Goal: Information Seeking & Learning: Understand process/instructions

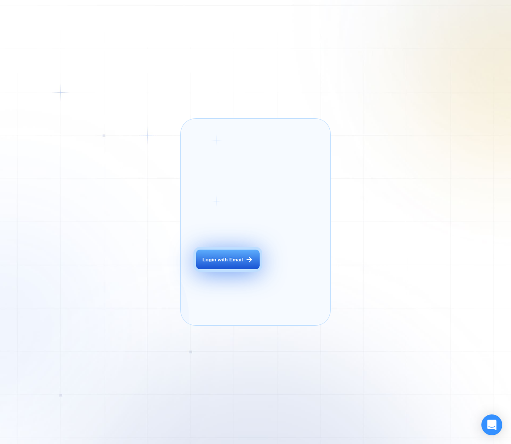
click at [232, 269] on button "Login with Email" at bounding box center [227, 260] width 63 height 20
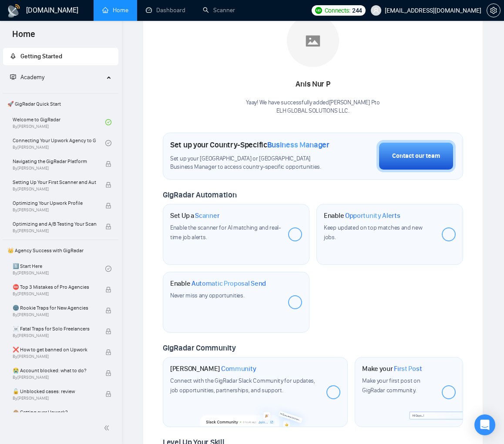
scroll to position [145, 0]
click at [402, 151] on div "Contact our team" at bounding box center [416, 156] width 48 height 10
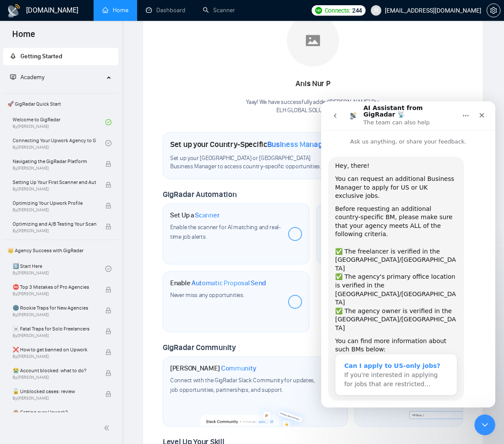
scroll to position [14, 0]
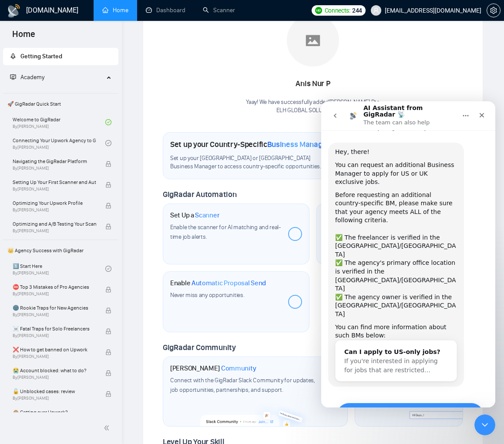
click at [394, 403] on button "Yes, I meet all of the criteria - request a new BM" at bounding box center [410, 415] width 148 height 25
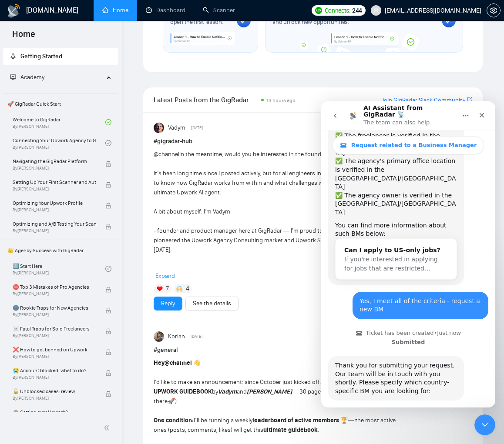
scroll to position [146, 0]
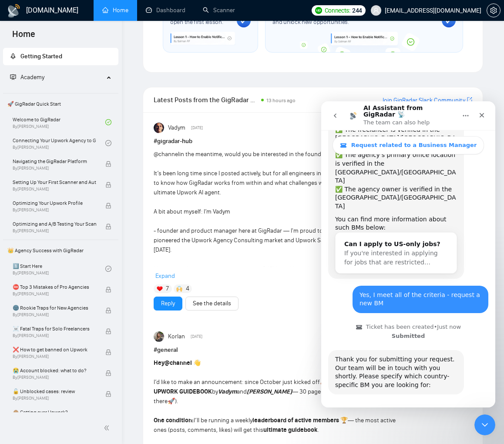
click at [424, 411] on button "🇺🇸 US-based business manager" at bounding box center [429, 419] width 109 height 17
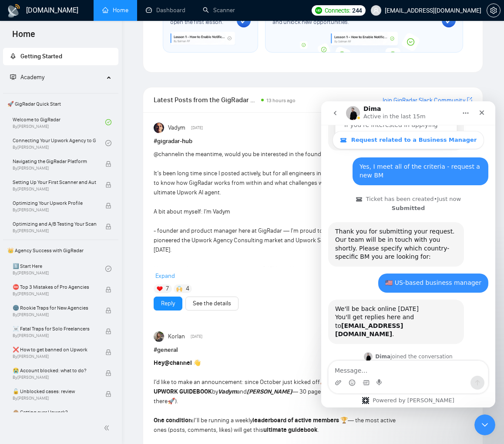
scroll to position [273, 0]
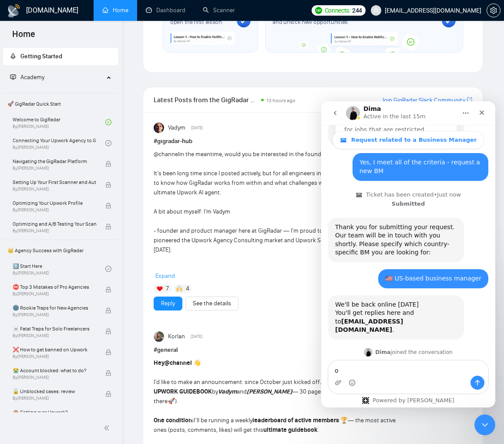
type textarea "ok"
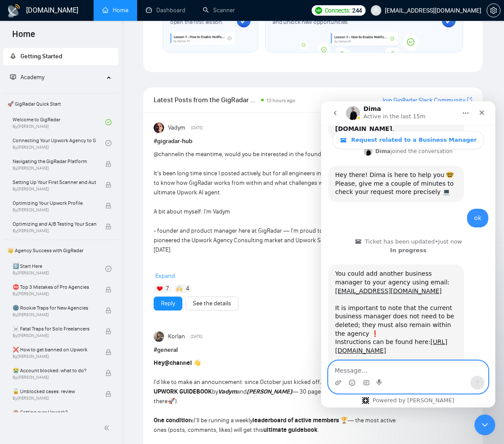
scroll to position [492, 0]
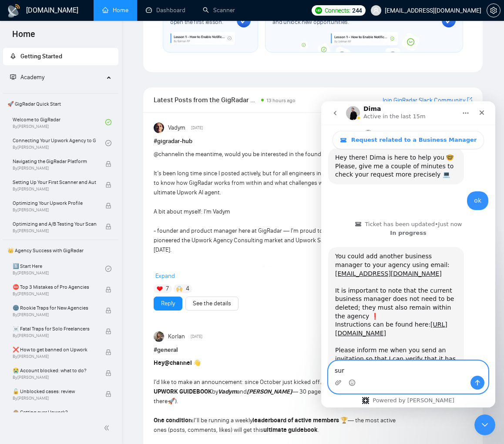
type textarea "sure"
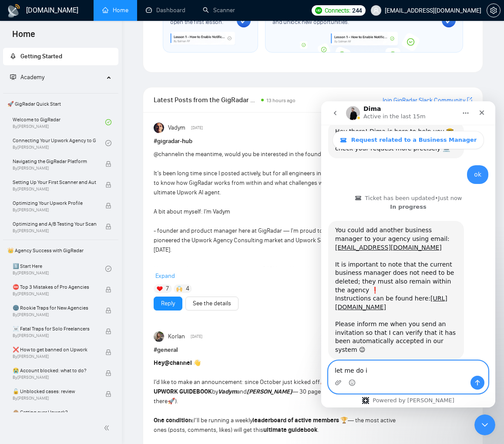
type textarea "let me do it"
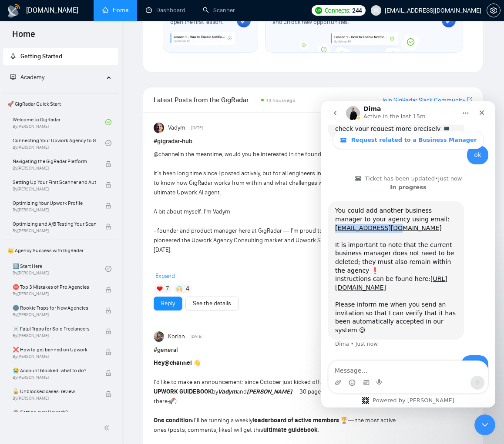
drag, startPoint x: 401, startPoint y: 168, endPoint x: 333, endPoint y: 170, distance: 68.8
click at [333, 202] on div "You could add another business manager to your agency using email: taudaibol.b@…" at bounding box center [396, 271] width 136 height 138
copy link "taudaibol.b@web.de"
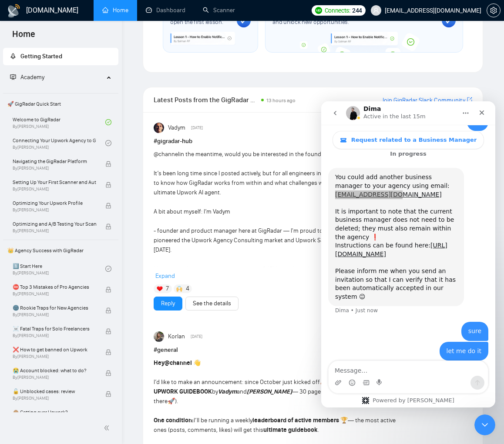
scroll to position [572, 0]
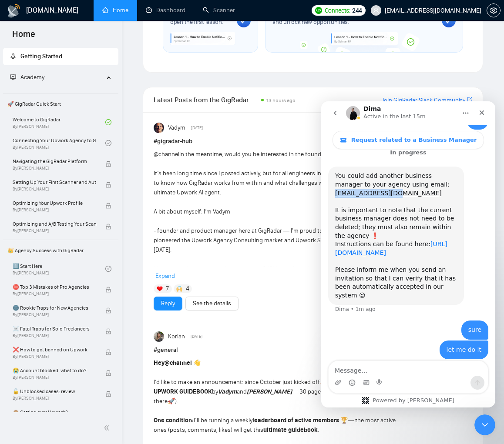
click at [410, 241] on link "https://help.gigradar.io/en/articles/6622579-how-to-connect-your-agency-to-gigr…" at bounding box center [391, 249] width 112 height 16
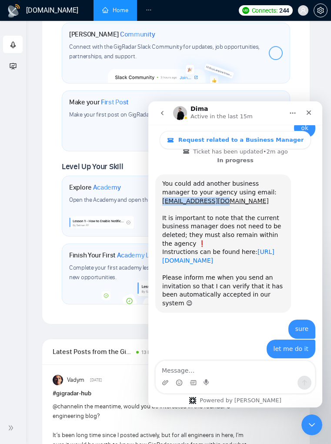
scroll to position [564, 0]
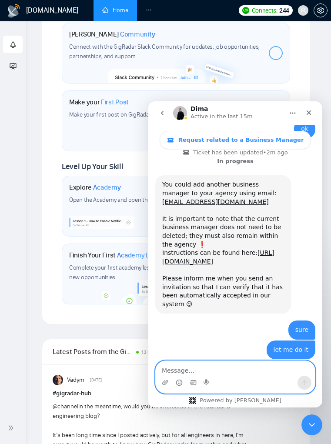
click at [214, 374] on textarea "Message…" at bounding box center [235, 368] width 159 height 15
type textarea "invite sent"
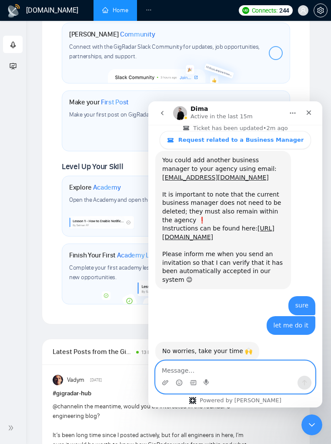
scroll to position [589, 0]
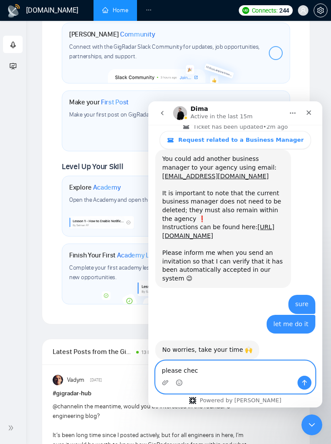
type textarea "please check"
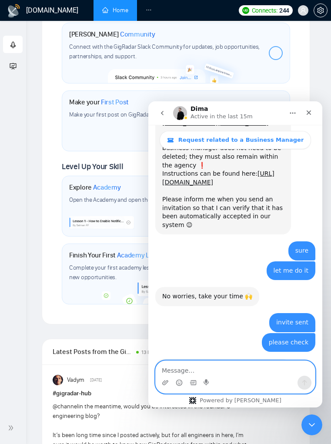
scroll to position [644, 0]
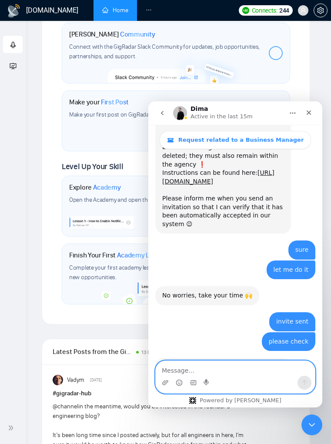
click at [222, 373] on textarea "Message…" at bounding box center [235, 368] width 159 height 15
type textarea "ok"
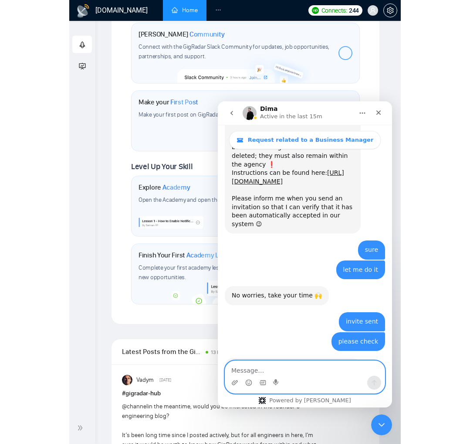
scroll to position [670, 0]
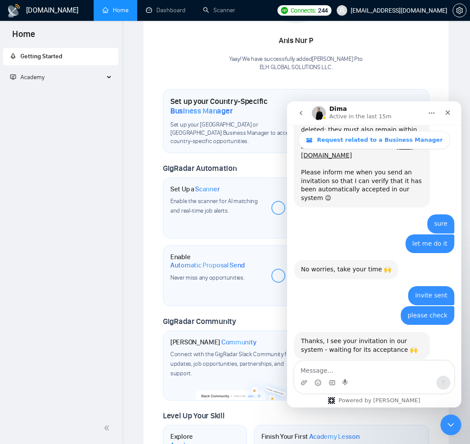
scroll to position [196, 0]
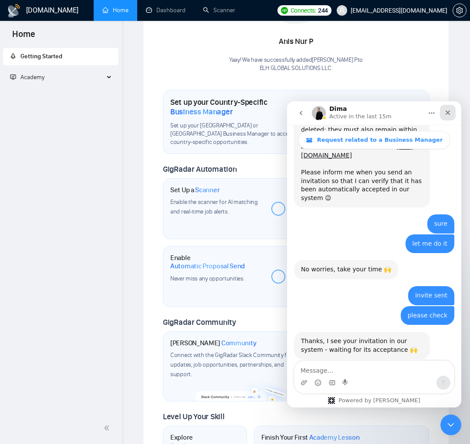
click at [451, 112] on icon "Close" at bounding box center [447, 112] width 7 height 7
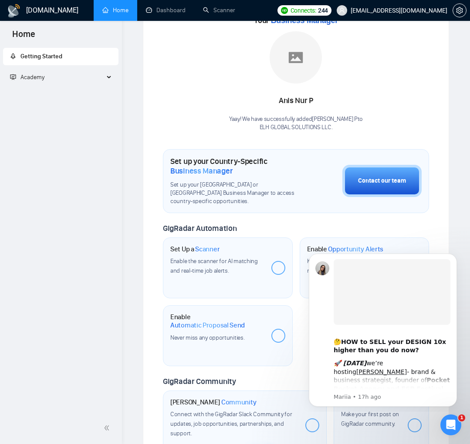
scroll to position [142, 0]
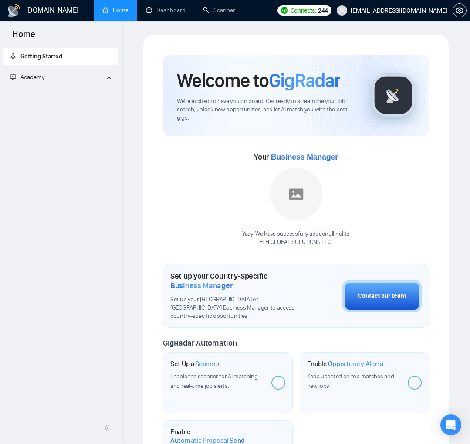
scroll to position [142, 0]
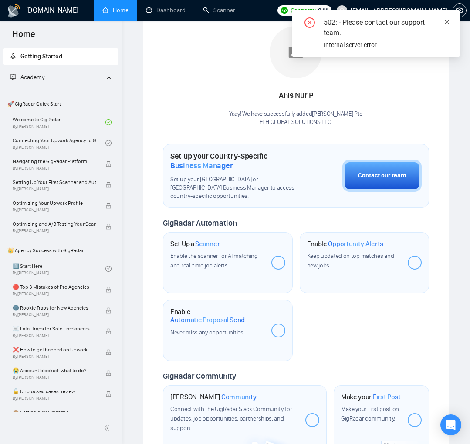
click at [444, 20] on icon "close" at bounding box center [447, 22] width 6 height 6
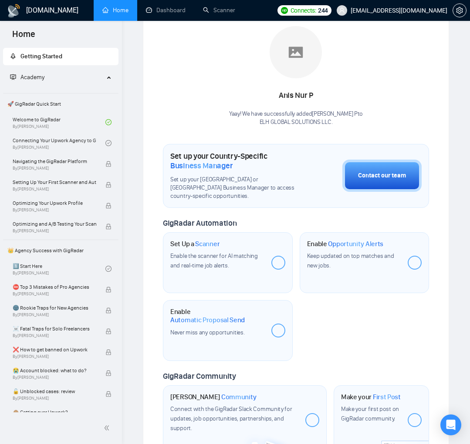
click at [273, 262] on div at bounding box center [278, 263] width 14 height 14
click at [276, 263] on div at bounding box center [278, 263] width 14 height 14
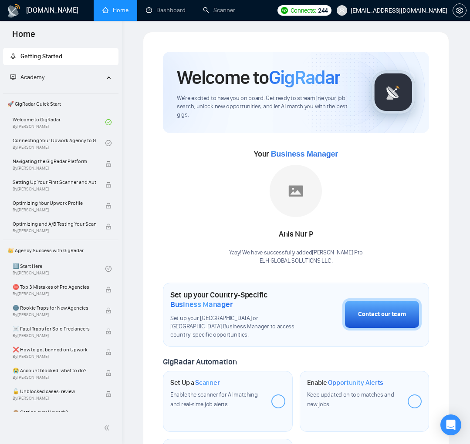
scroll to position [0, 0]
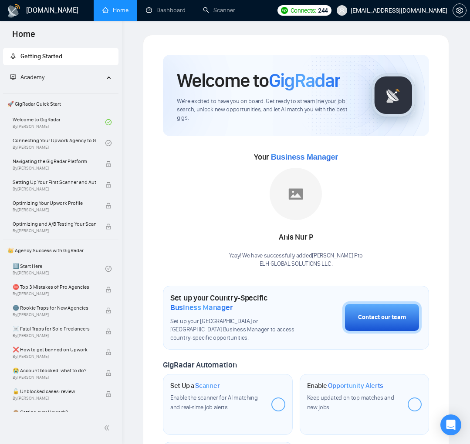
click at [280, 400] on div at bounding box center [278, 405] width 14 height 14
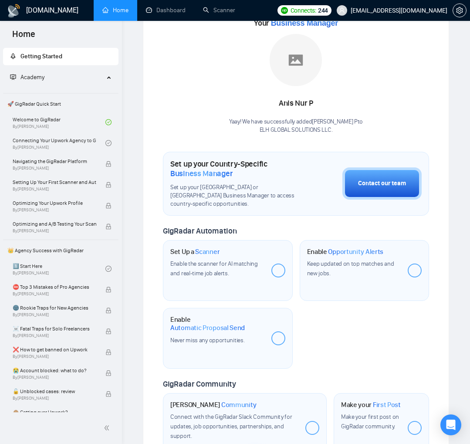
scroll to position [135, 0]
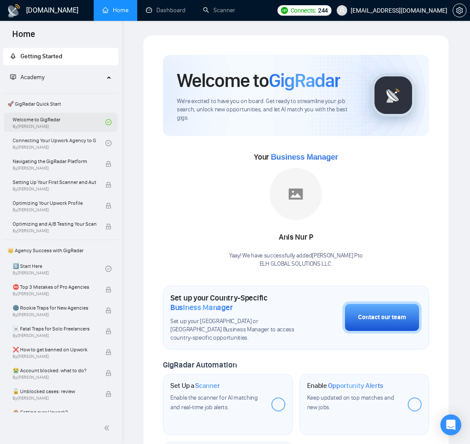
click at [59, 119] on link "Welcome to GigRadar By [PERSON_NAME]" at bounding box center [59, 122] width 93 height 19
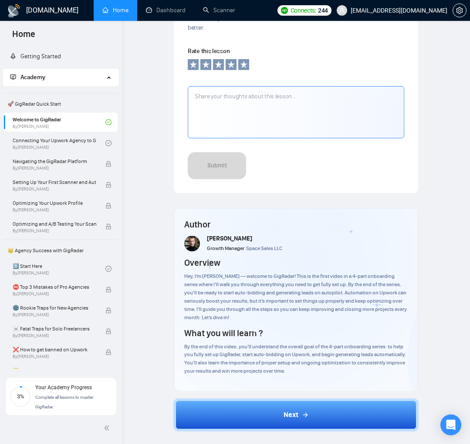
scroll to position [439, 0]
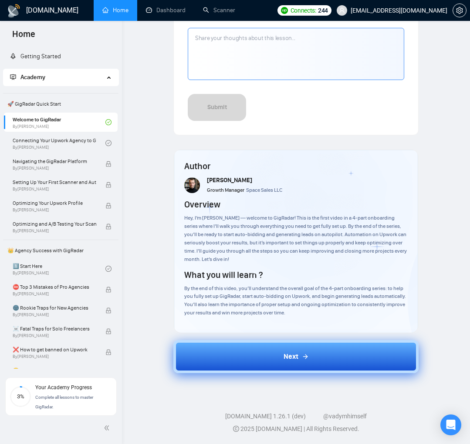
click at [271, 370] on button "Next" at bounding box center [295, 356] width 245 height 33
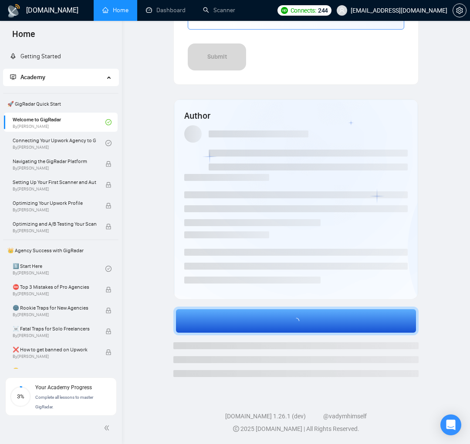
scroll to position [437, 0]
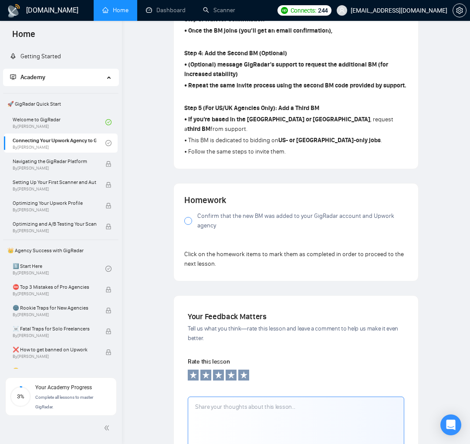
scroll to position [504, 0]
click at [199, 213] on span "Confirm that the new BM was added to your GigRadar account and Upwork agency" at bounding box center [302, 220] width 210 height 19
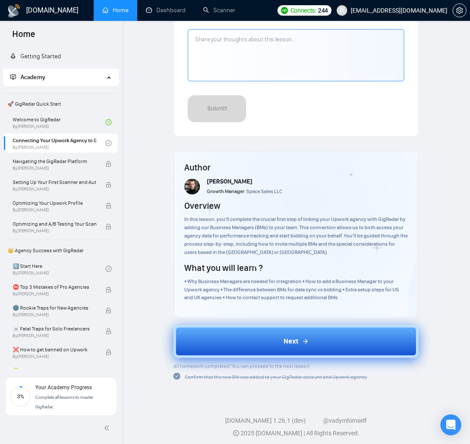
click at [284, 339] on span "Next" at bounding box center [290, 341] width 15 height 10
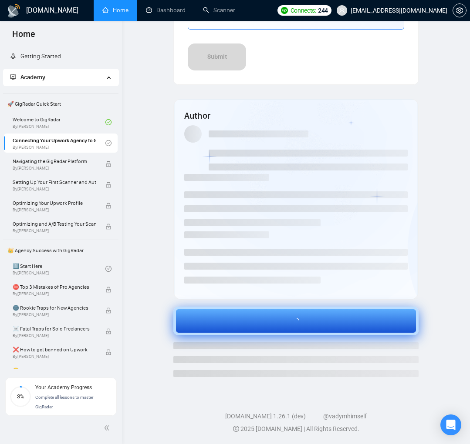
scroll to position [437, 0]
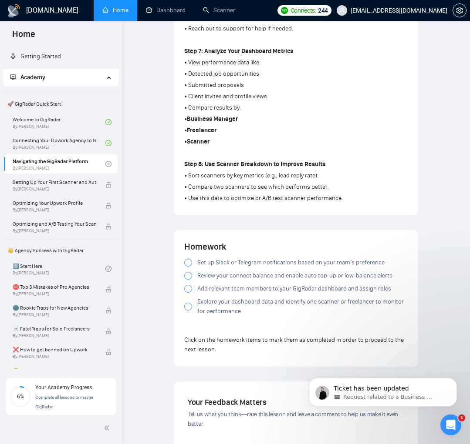
scroll to position [617, 0]
